Goal: Task Accomplishment & Management: Manage account settings

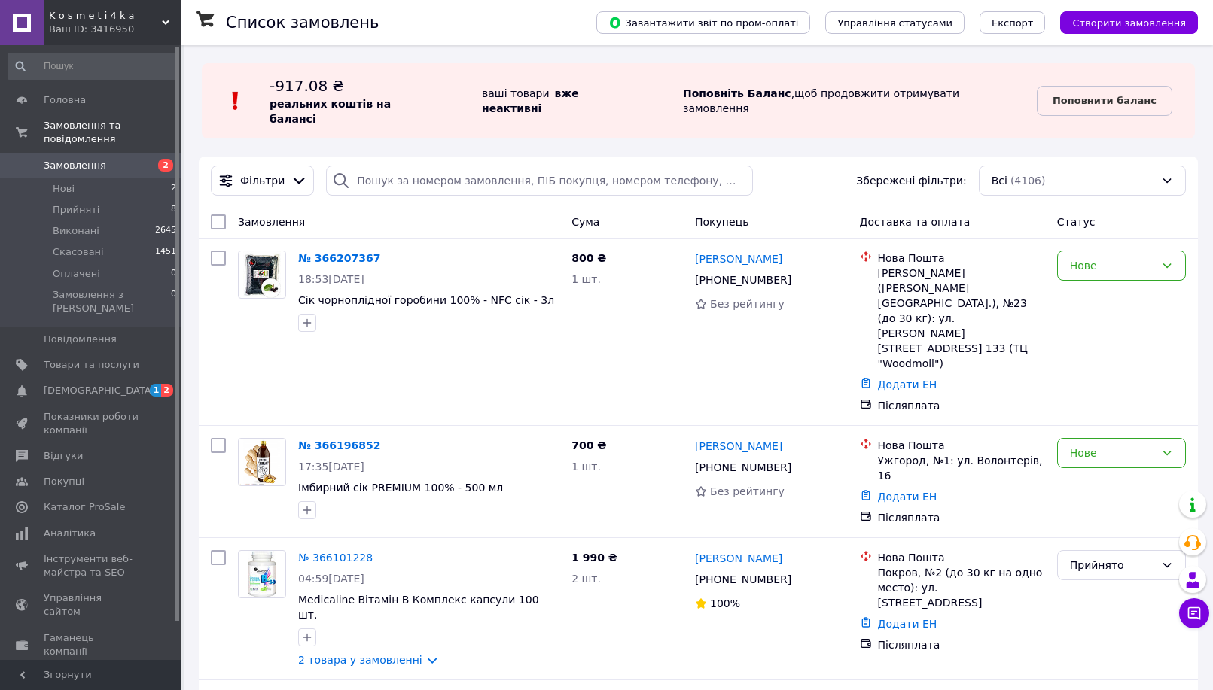
click at [109, 159] on span "Замовлення" at bounding box center [92, 166] width 96 height 14
